Goal: Information Seeking & Learning: Find specific page/section

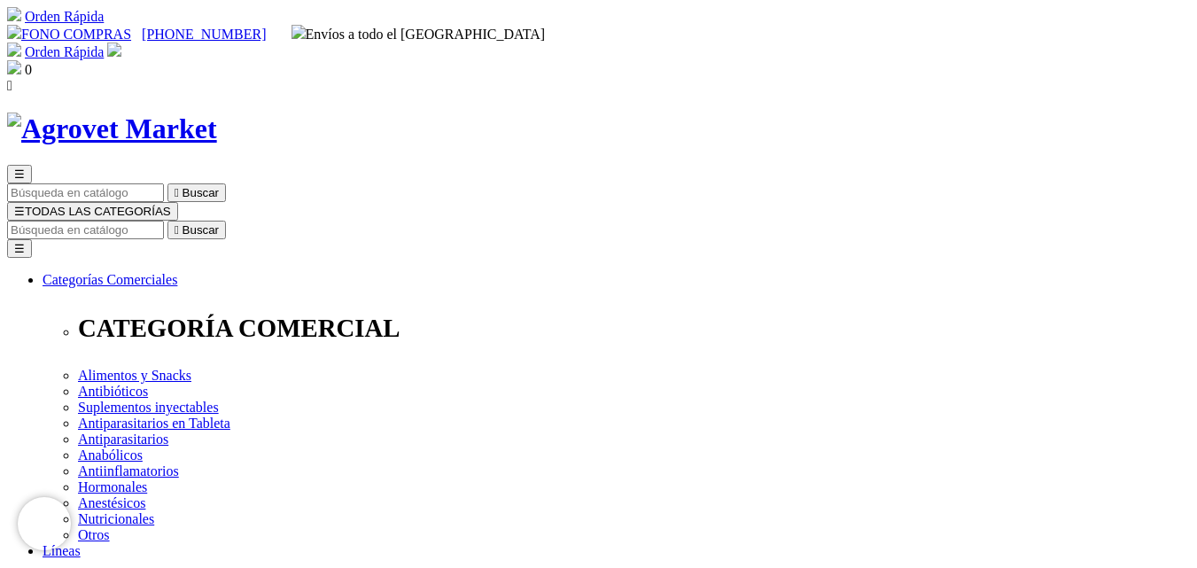
click at [164, 221] on input "Buscar" at bounding box center [85, 230] width 157 height 19
drag, startPoint x: 1026, startPoint y: 91, endPoint x: 1054, endPoint y: 92, distance: 28.4
click at [269, 221] on button " Buscar" at bounding box center [298, 230] width 59 height 19
type input "bu"
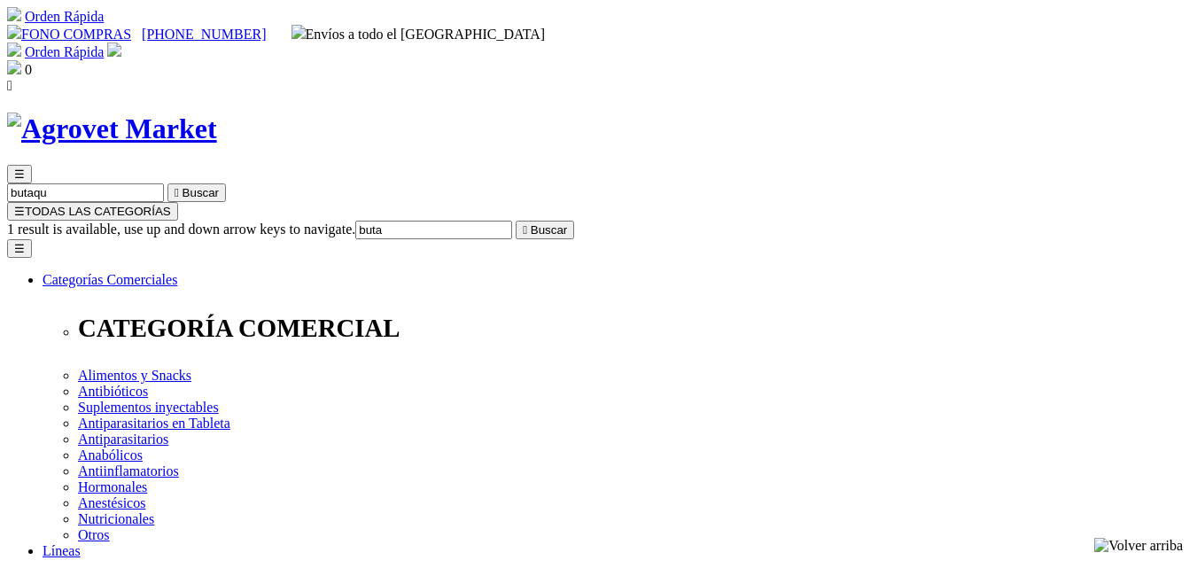
type input "butaq"
click at [164, 221] on input "Buscar" at bounding box center [85, 230] width 157 height 19
type input "butaq"
click at [269, 221] on button " Buscar" at bounding box center [298, 230] width 59 height 19
